Goal: Task Accomplishment & Management: Manage account settings

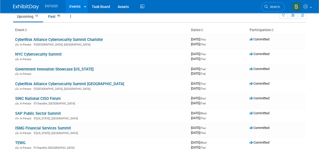
scroll to position [22, 0]
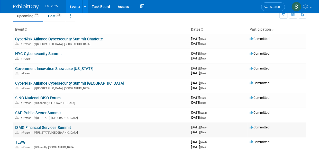
click at [26, 128] on link "ISMG Financial Services Summit" at bounding box center [43, 127] width 56 height 5
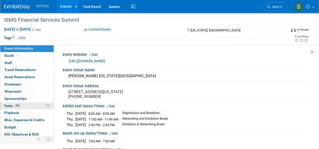
click at [11, 106] on span "Tasks 25%" at bounding box center [12, 106] width 17 height 4
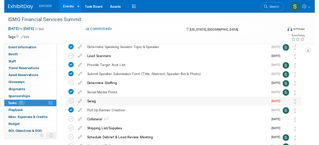
scroll to position [69, 0]
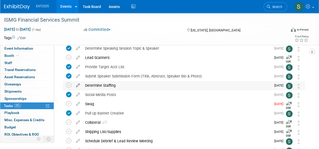
click at [78, 84] on icon at bounding box center [78, 84] width 9 height 6
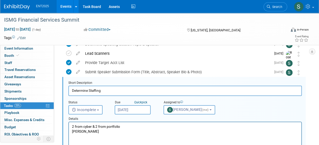
scroll to position [75, 0]
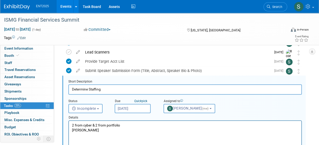
click at [101, 130] on p "2 from cyber & 2 from portfolio Chris Young" at bounding box center [185, 128] width 227 height 10
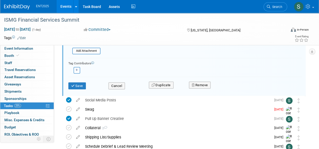
scroll to position [198, 0]
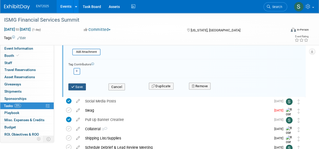
click at [80, 86] on button "Save" at bounding box center [77, 86] width 18 height 7
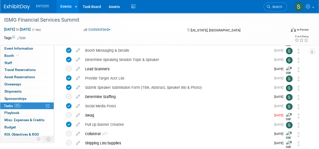
scroll to position [0, 0]
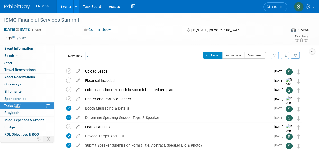
click at [67, 5] on link "Events" at bounding box center [66, 6] width 19 height 13
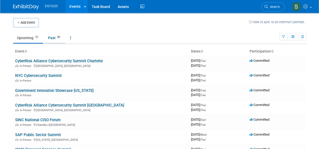
click at [54, 37] on link "Past 43" at bounding box center [54, 38] width 21 height 10
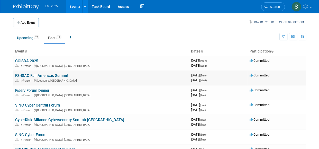
click at [46, 75] on link "FS-ISAC Fall Americas Summit" at bounding box center [41, 75] width 53 height 5
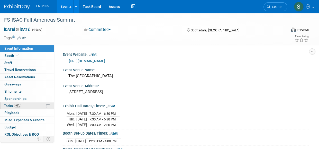
click at [10, 105] on span "Tasks 94%" at bounding box center [12, 106] width 17 height 4
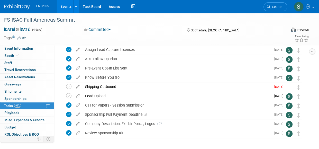
scroll to position [235, 0]
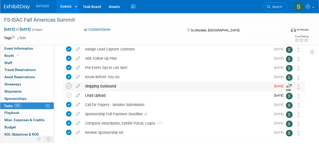
click at [69, 86] on icon at bounding box center [68, 85] width 5 height 5
click at [66, 7] on link "Events" at bounding box center [66, 6] width 19 height 13
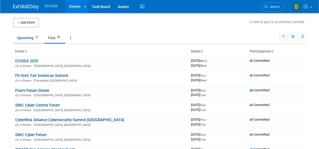
click at [22, 38] on link "Upcoming 12" at bounding box center [28, 38] width 30 height 10
